Goal: Task Accomplishment & Management: Manage account settings

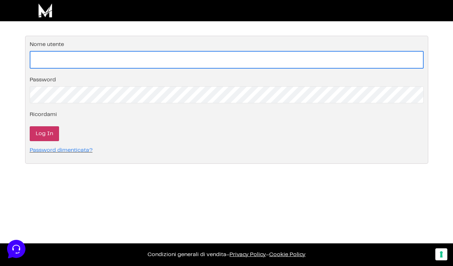
type input "[EMAIL_ADDRESS][DOMAIN_NAME]"
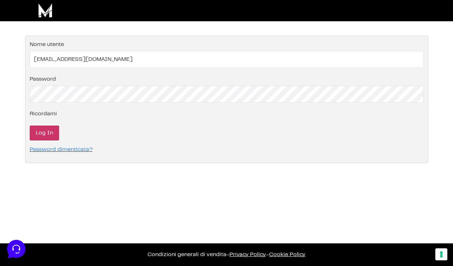
click at [47, 134] on input "Log In" at bounding box center [44, 133] width 29 height 15
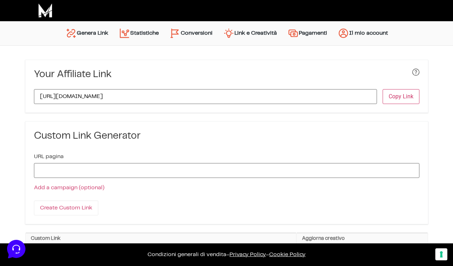
click at [190, 31] on link "Conversioni" at bounding box center [191, 33] width 54 height 17
